Goal: Complete application form

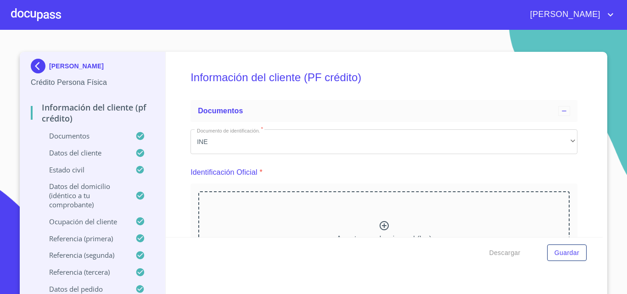
click at [39, 70] on img at bounding box center [40, 66] width 18 height 15
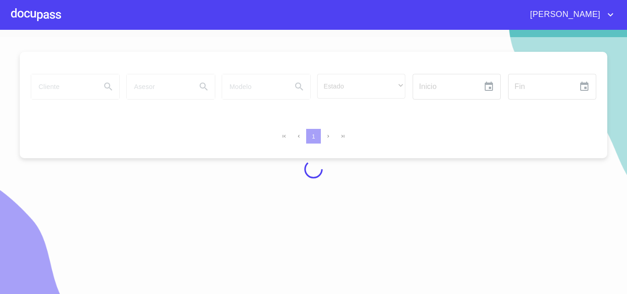
click at [38, 21] on div at bounding box center [36, 14] width 50 height 29
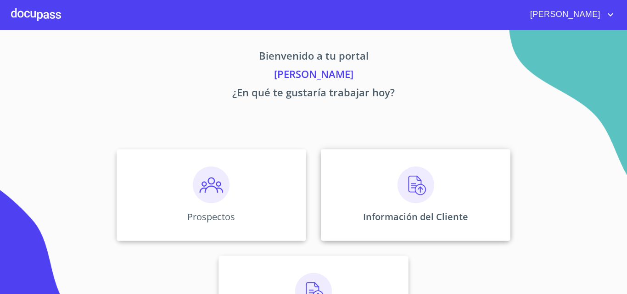
click at [359, 206] on div "Información del Cliente" at bounding box center [415, 195] width 189 height 92
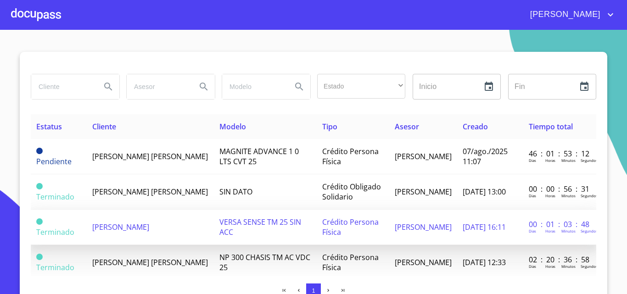
click at [149, 223] on span "[PERSON_NAME]" at bounding box center [120, 227] width 57 height 10
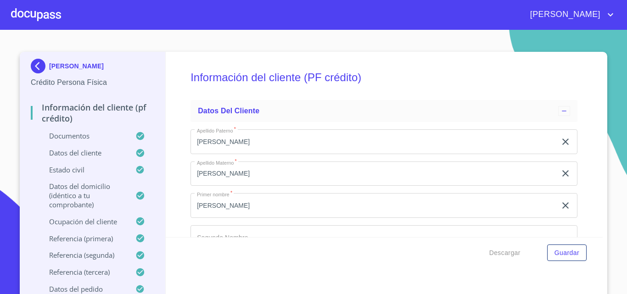
click at [63, 239] on p "Referencia (primera)" at bounding box center [83, 238] width 105 height 9
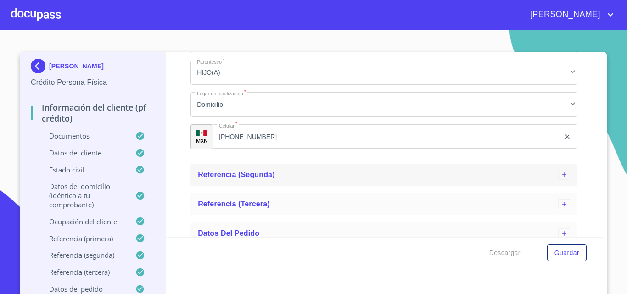
scroll to position [355, 0]
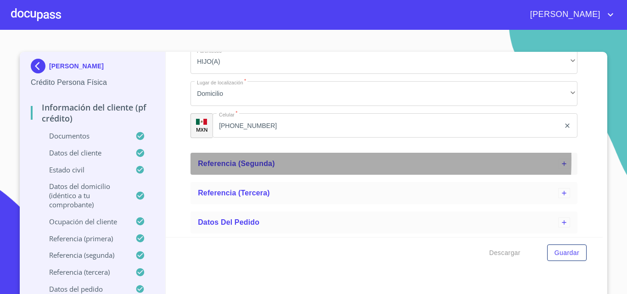
click at [263, 160] on span "Referencia (segunda)" at bounding box center [236, 164] width 77 height 8
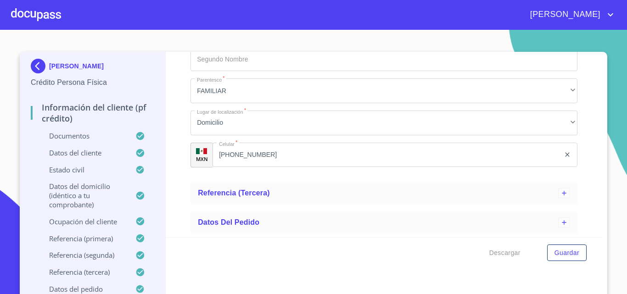
scroll to position [8, 0]
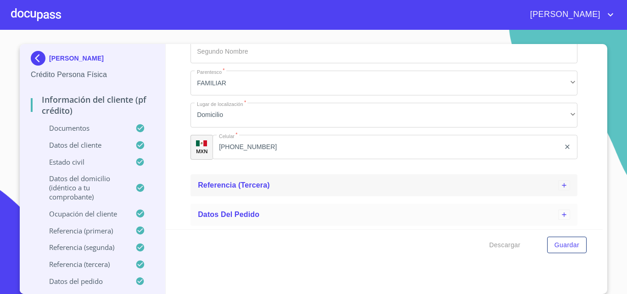
click at [245, 191] on div "Referencia (tercera)" at bounding box center [383, 185] width 387 height 22
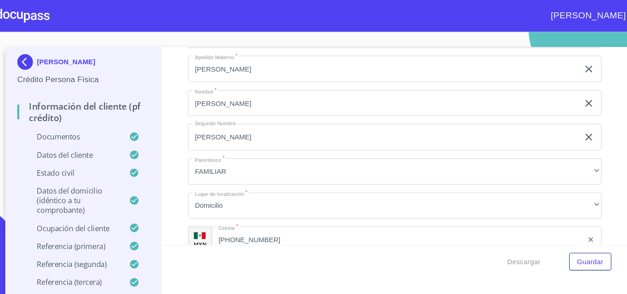
scroll to position [817, 0]
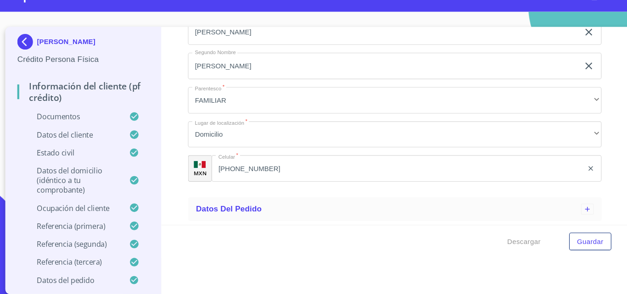
click at [80, 268] on p "Referencia (tercera)" at bounding box center [83, 264] width 105 height 9
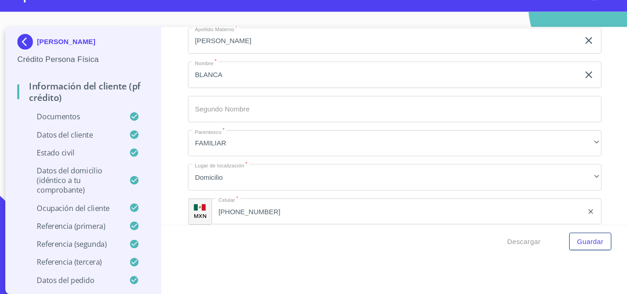
scroll to position [586, 0]
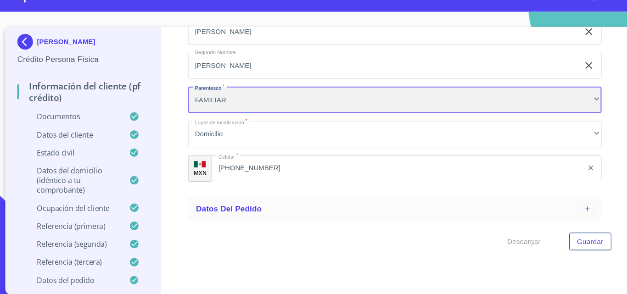
click at [288, 118] on div "FAMILIAR" at bounding box center [383, 112] width 387 height 25
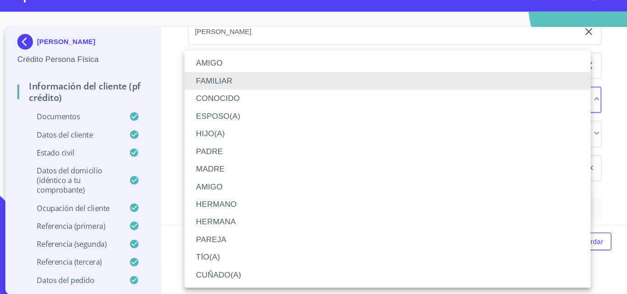
click at [170, 81] on div at bounding box center [313, 147] width 627 height 294
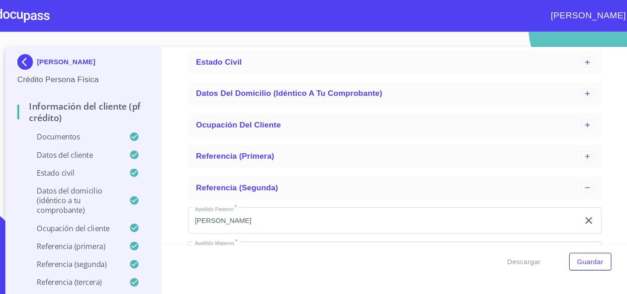
scroll to position [105, 0]
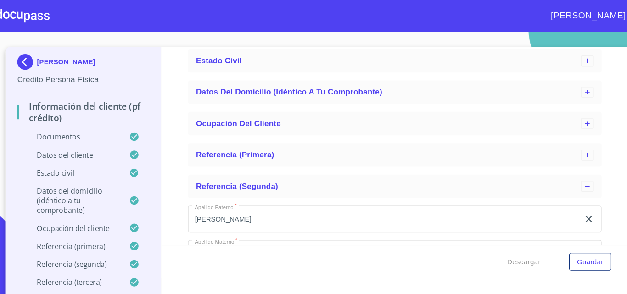
click at [83, 227] on p "Referencia (primera)" at bounding box center [83, 230] width 105 height 9
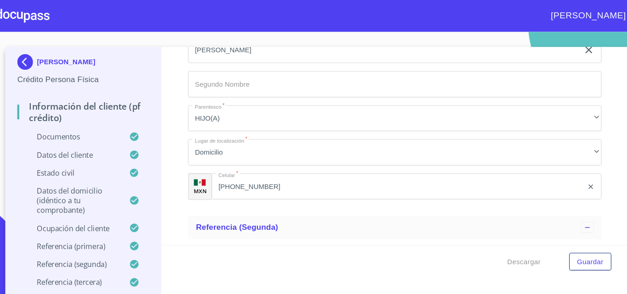
scroll to position [298, 0]
click at [79, 250] on p "Referencia (segunda)" at bounding box center [83, 247] width 105 height 9
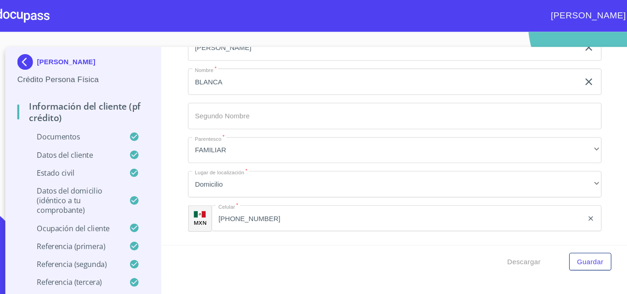
scroll to position [355, 0]
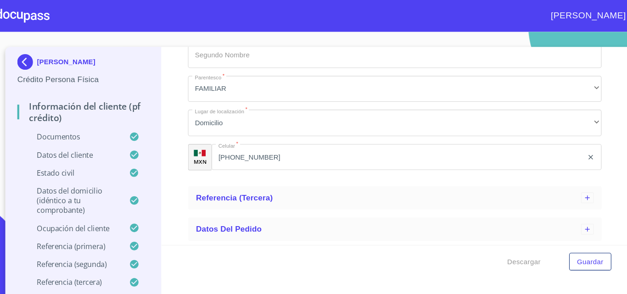
click at [75, 260] on p "Referencia (tercera)" at bounding box center [83, 264] width 105 height 9
